Goal: Information Seeking & Learning: Learn about a topic

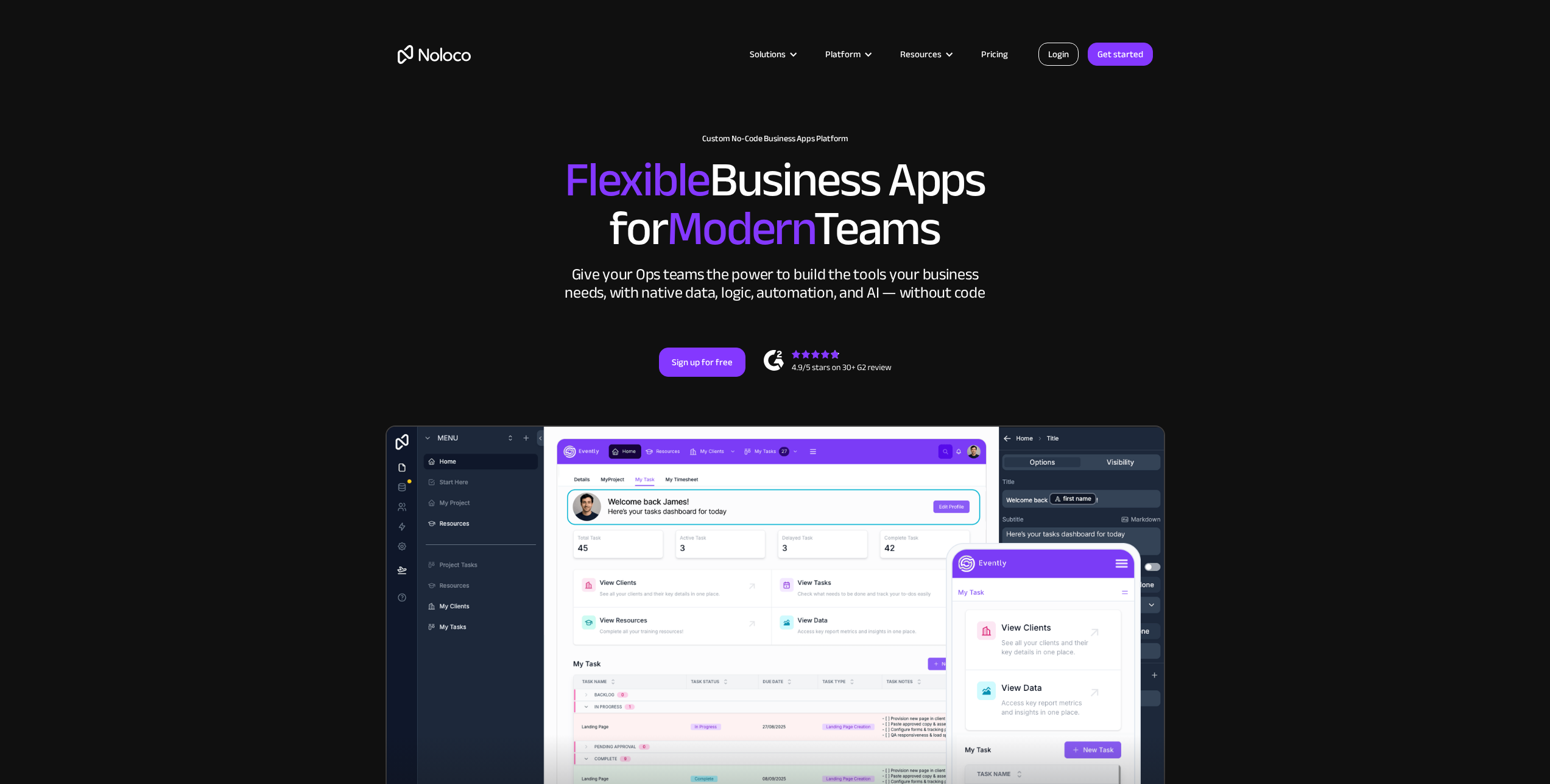
click at [1057, 59] on link "Login" at bounding box center [1058, 54] width 40 height 23
click at [1053, 45] on link "Login" at bounding box center [1058, 54] width 40 height 23
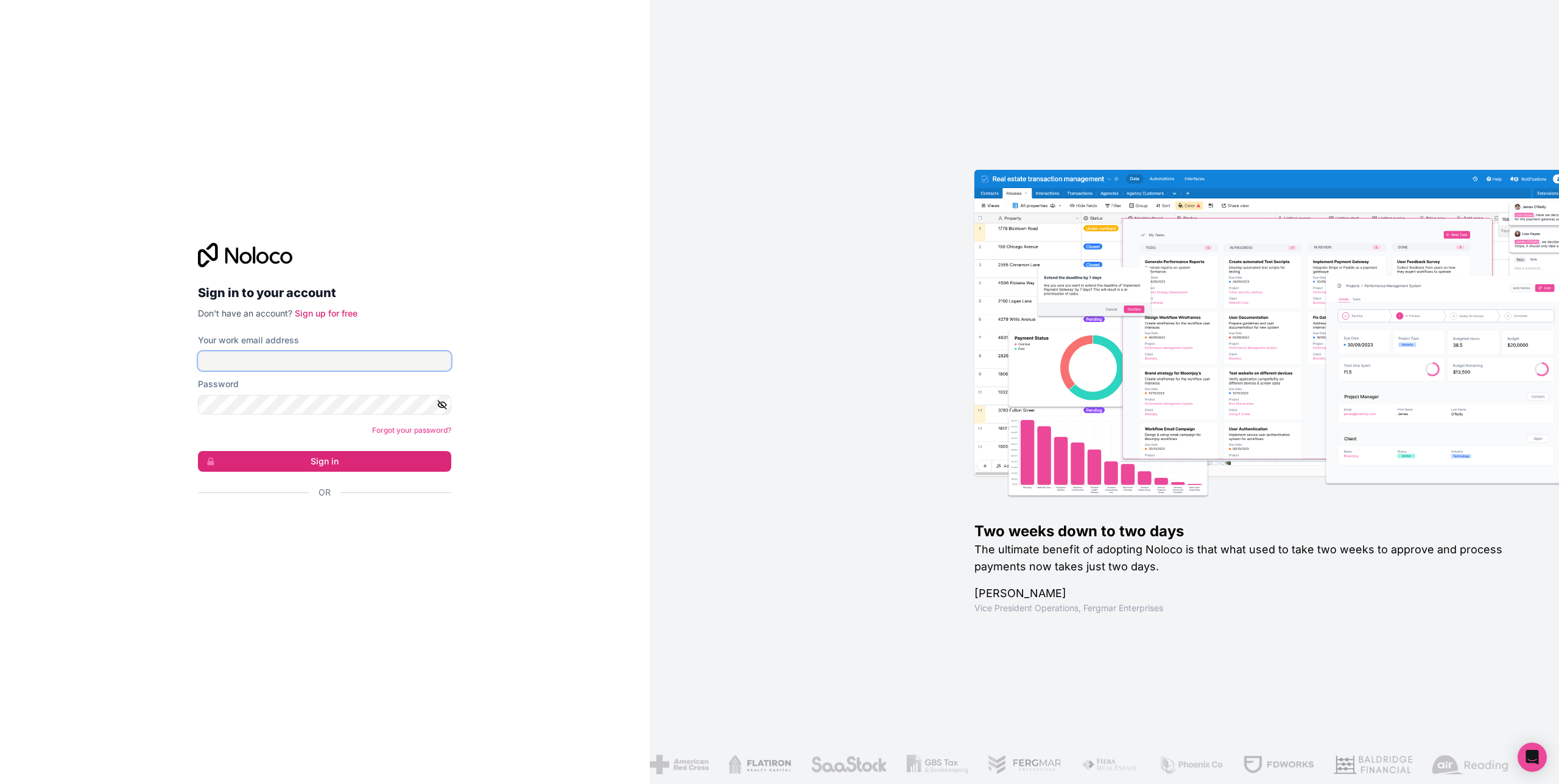
click at [265, 358] on input "Your work email address" at bounding box center [325, 361] width 253 height 19
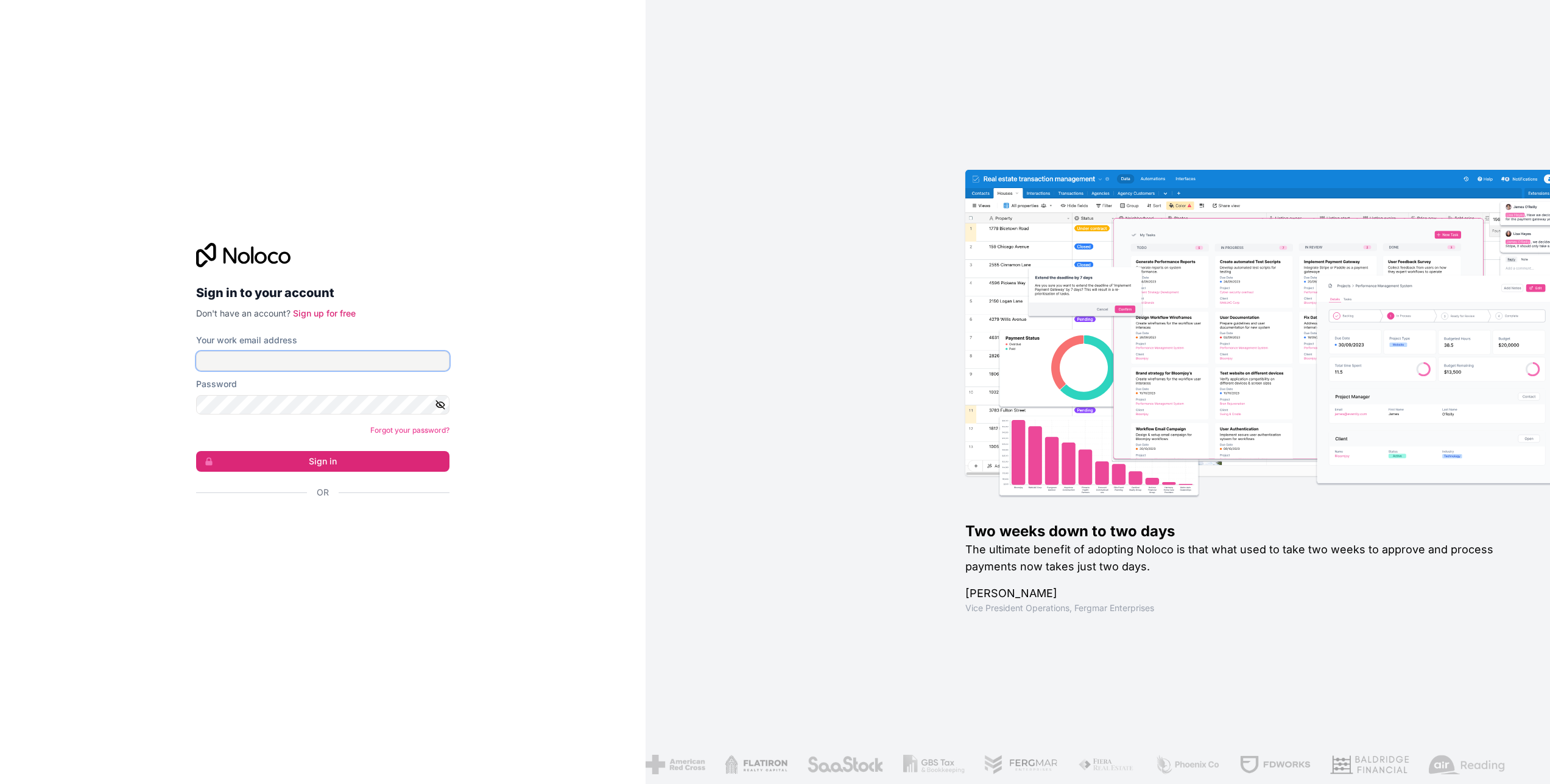
type input "[PERSON_NAME][EMAIL_ADDRESS][DOMAIN_NAME]"
click at [331, 454] on button "Sign in" at bounding box center [323, 461] width 253 height 21
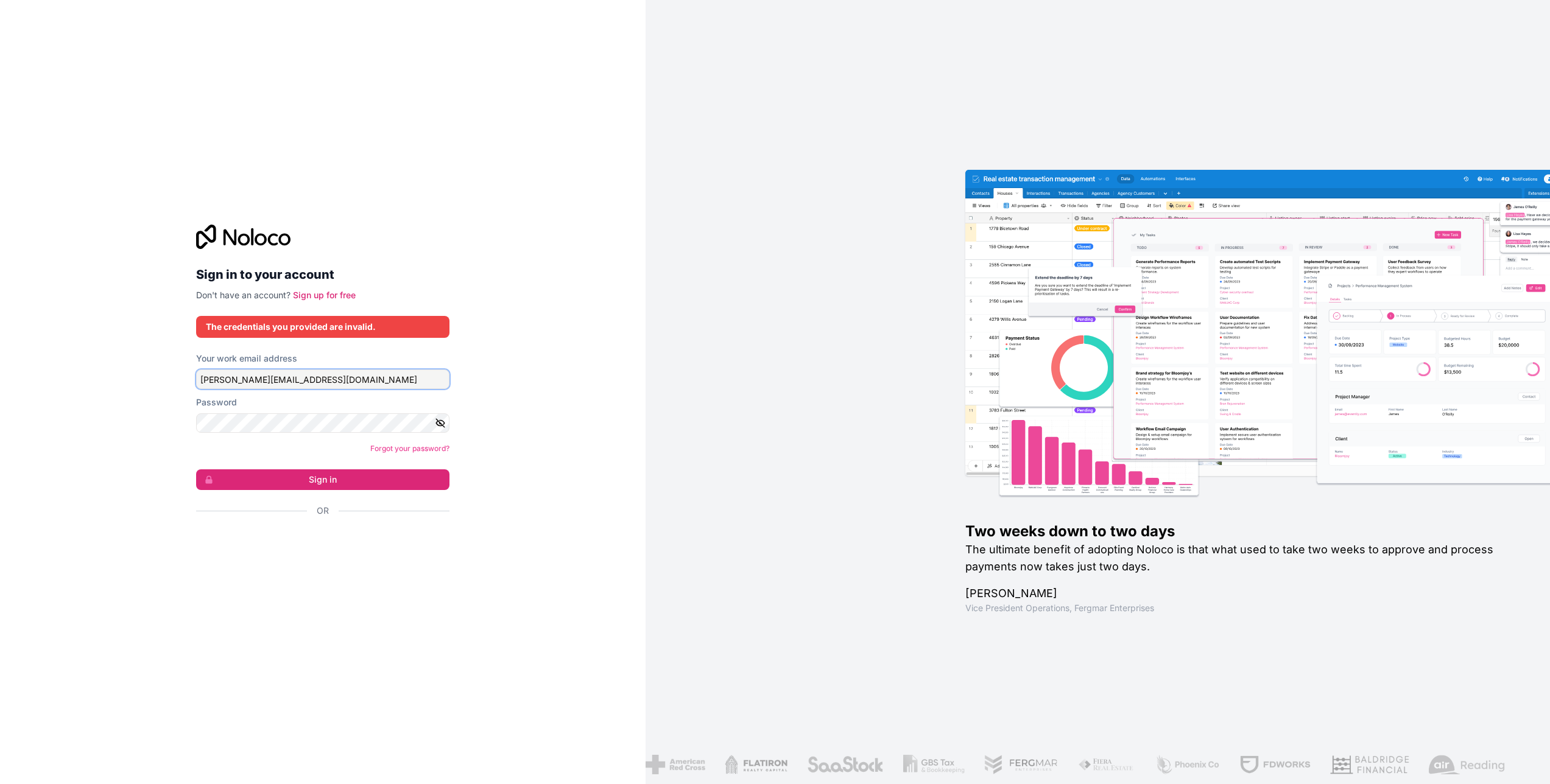
click at [340, 383] on input "[PERSON_NAME][EMAIL_ADDRESS][DOMAIN_NAME]" at bounding box center [323, 379] width 253 height 19
click at [561, 352] on div "Sign in to your account Don't have an account? Sign up for free The credentials…" at bounding box center [323, 392] width 645 height 784
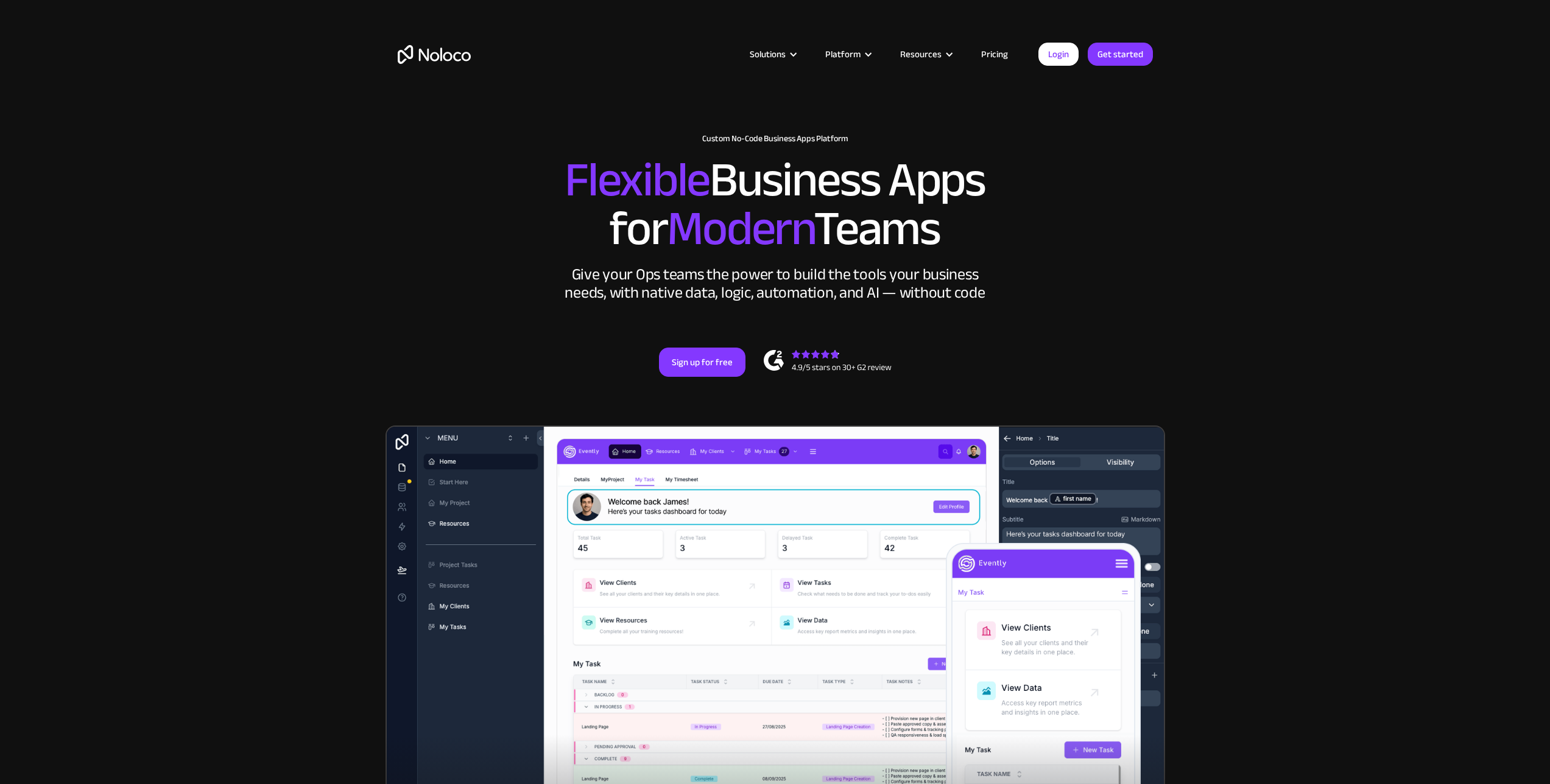
click at [993, 51] on link "Pricing" at bounding box center [995, 54] width 57 height 16
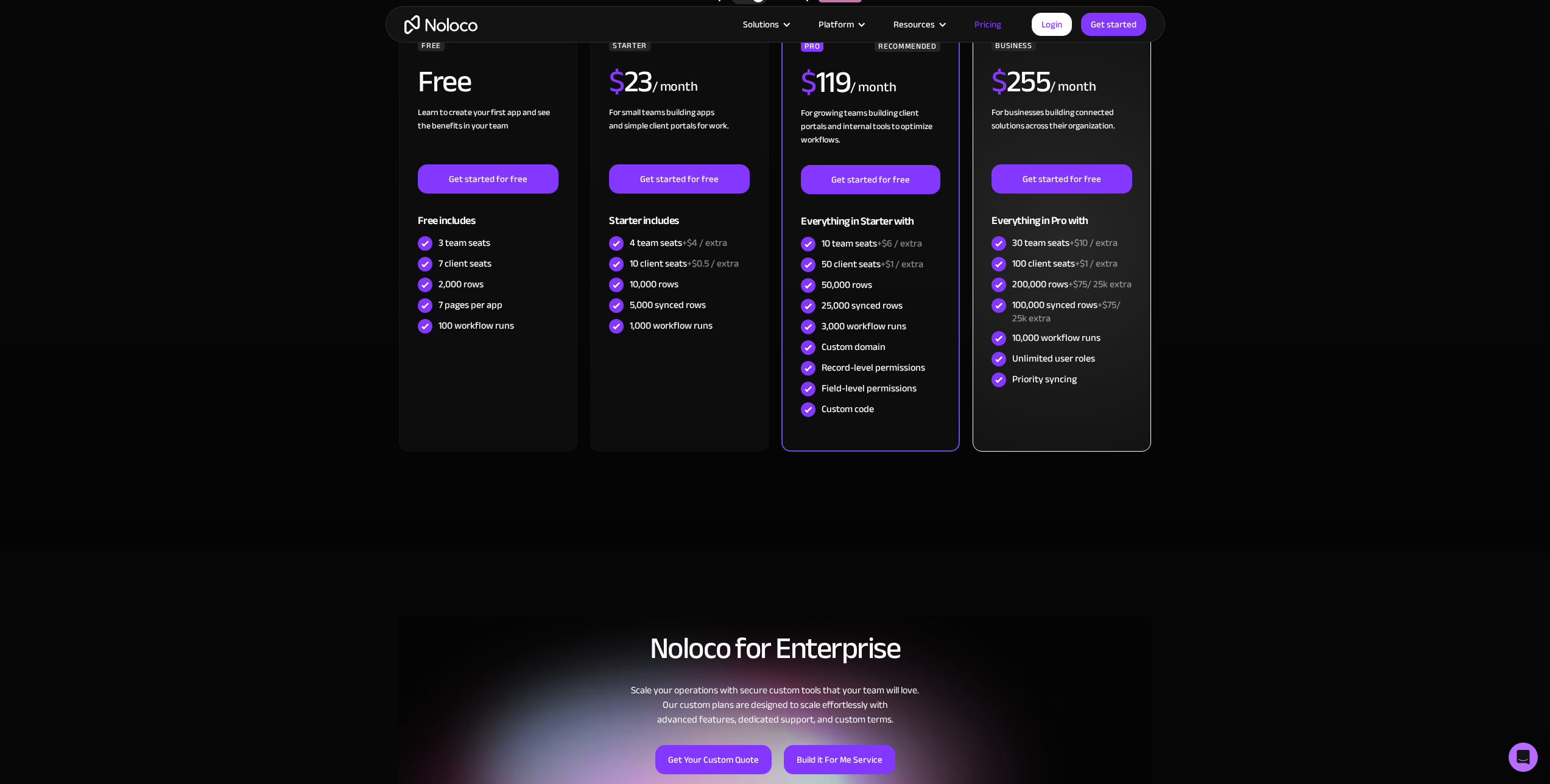
scroll to position [314, 0]
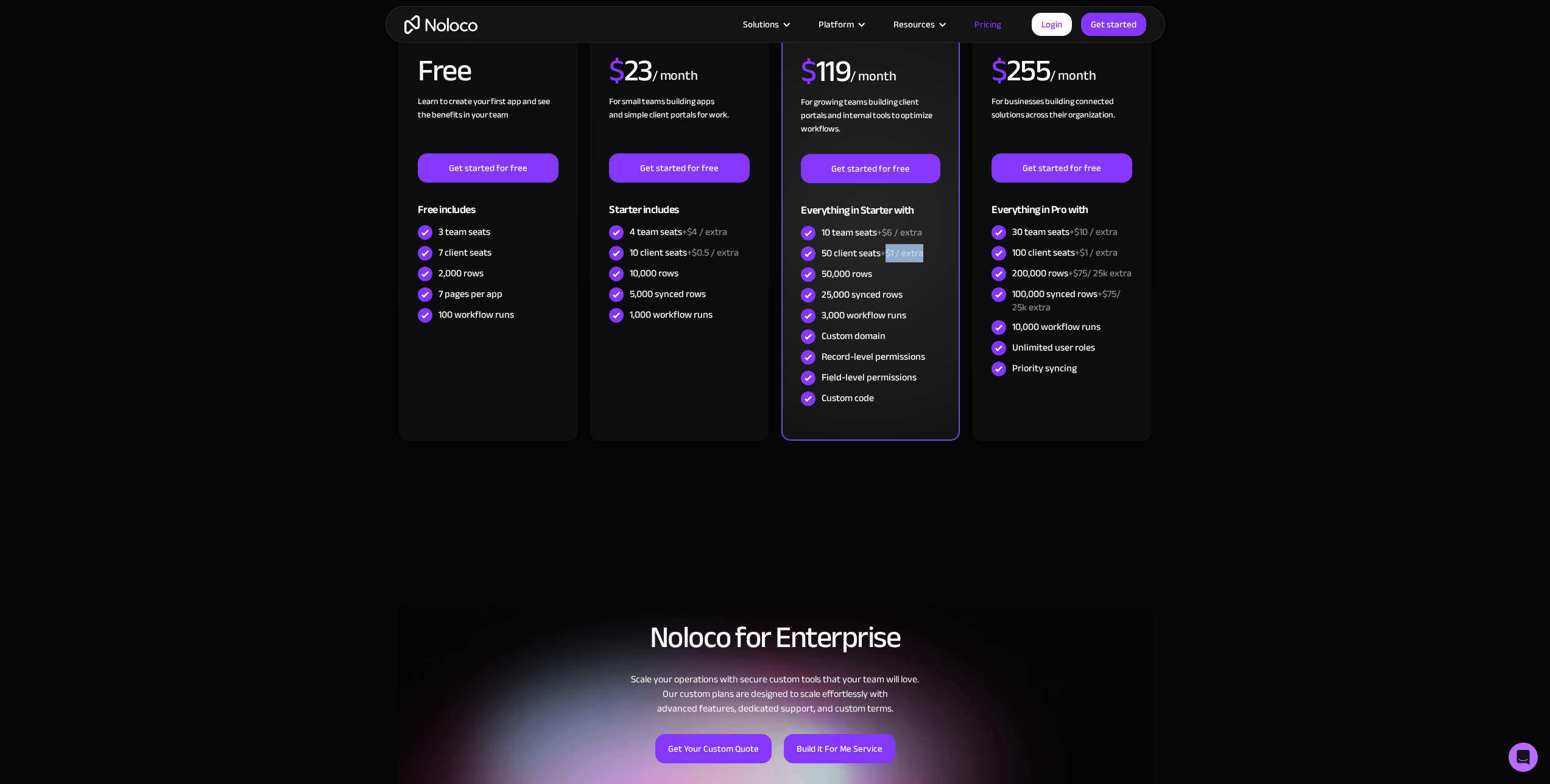
drag, startPoint x: 889, startPoint y: 250, endPoint x: 929, endPoint y: 247, distance: 40.1
click at [929, 247] on div "50 client seats +$1 / extra" at bounding box center [870, 253] width 139 height 21
